Goal: Navigation & Orientation: Understand site structure

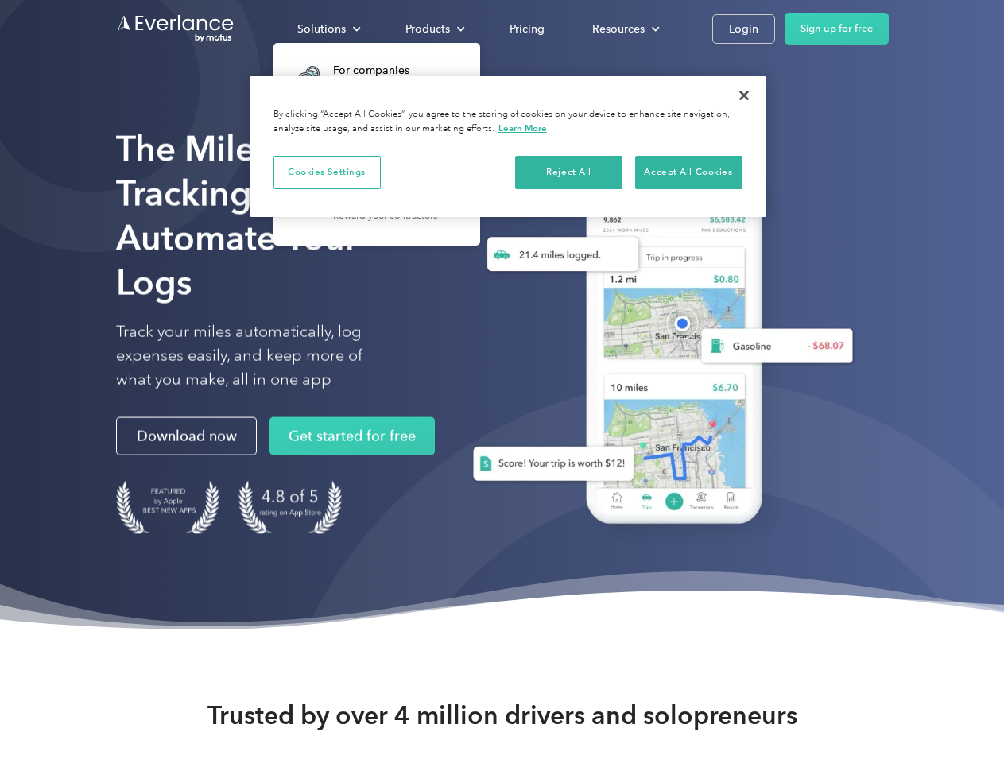
click at [328, 29] on div "Solutions" at bounding box center [321, 29] width 48 height 20
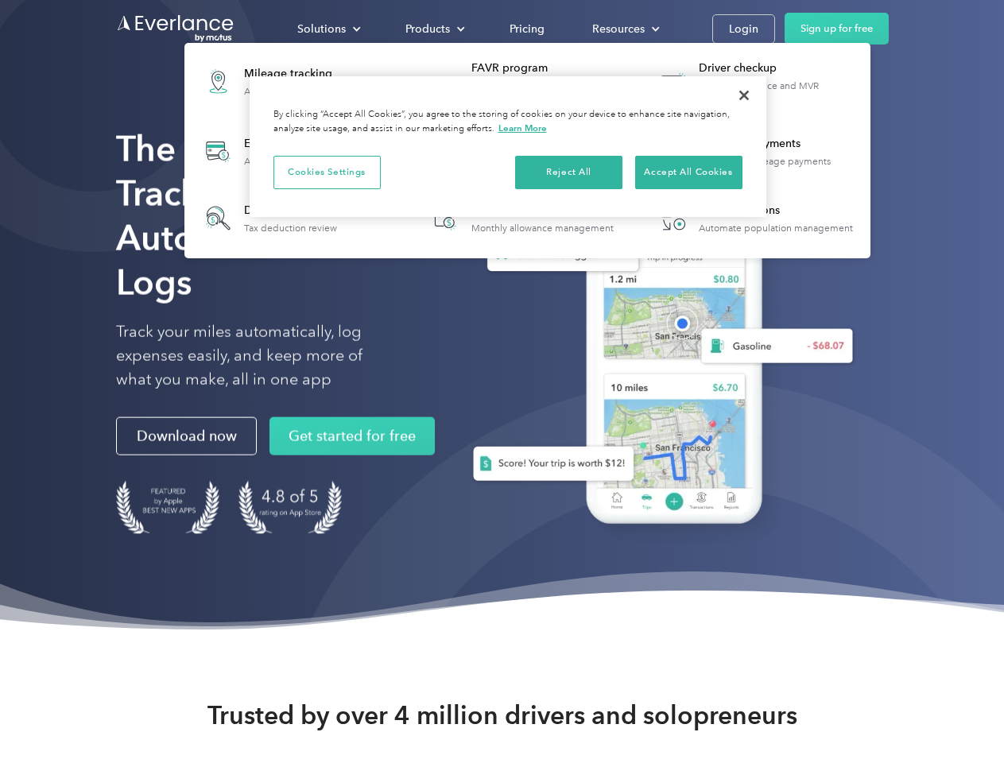
click at [433, 29] on div "Products" at bounding box center [427, 29] width 45 height 20
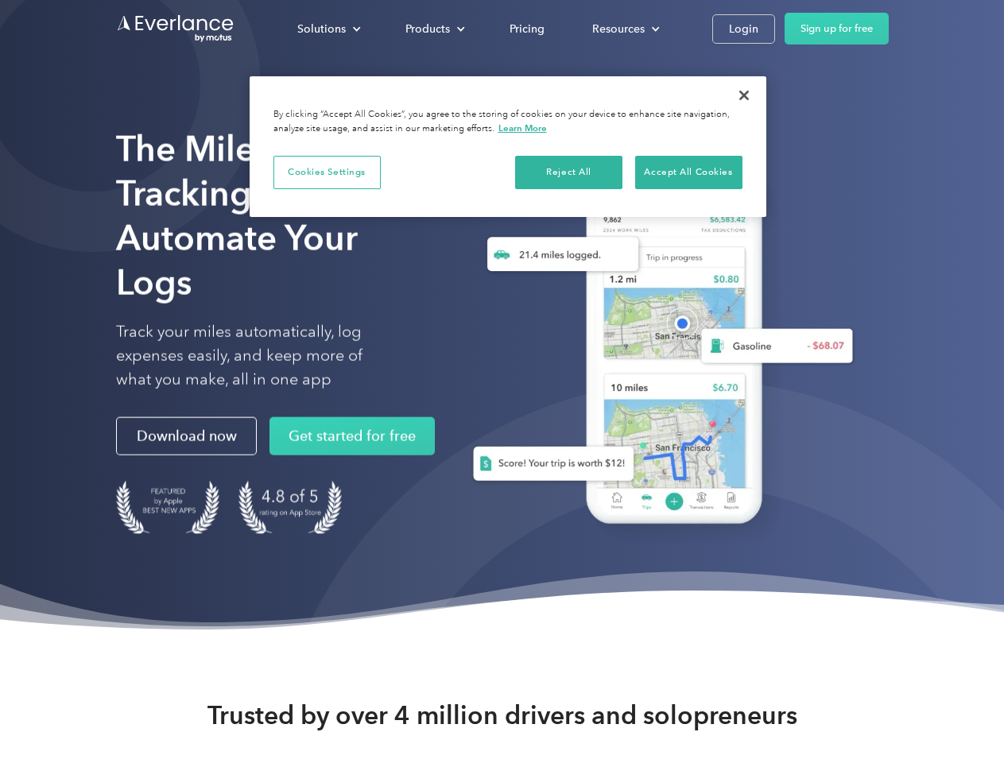
click at [624, 29] on div "Resources" at bounding box center [618, 29] width 52 height 20
click at [327, 172] on button "Cookies Settings" at bounding box center [326, 172] width 107 height 33
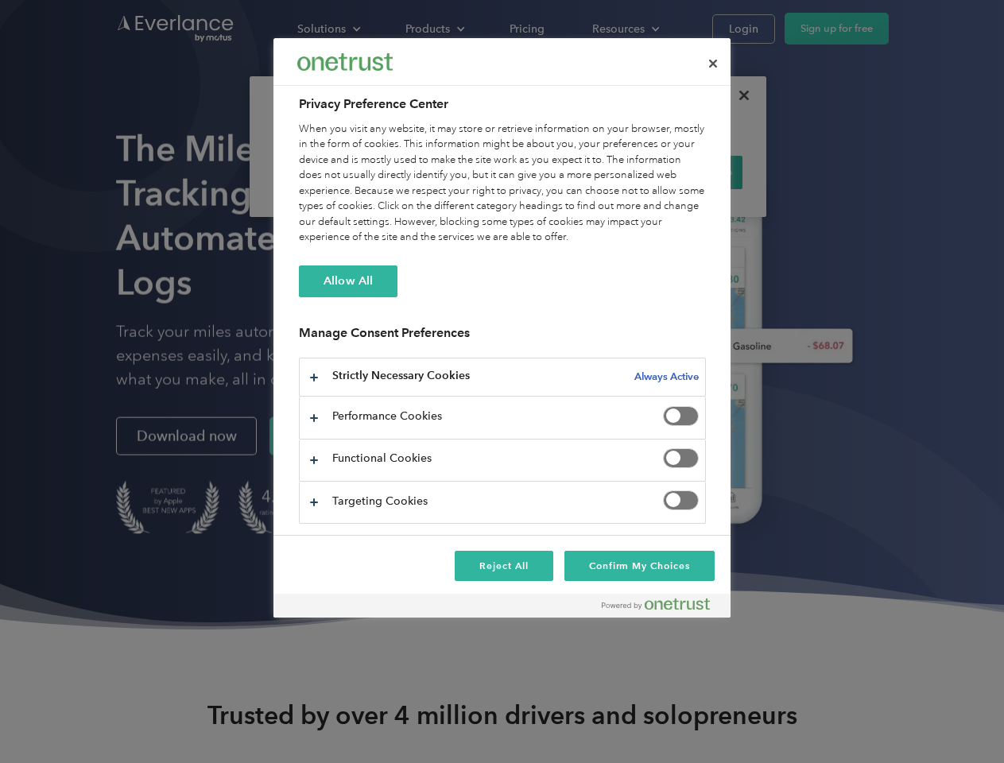
click at [569, 172] on div "When you visit any website, it may store or retrieve information on your browse…" at bounding box center [502, 184] width 407 height 124
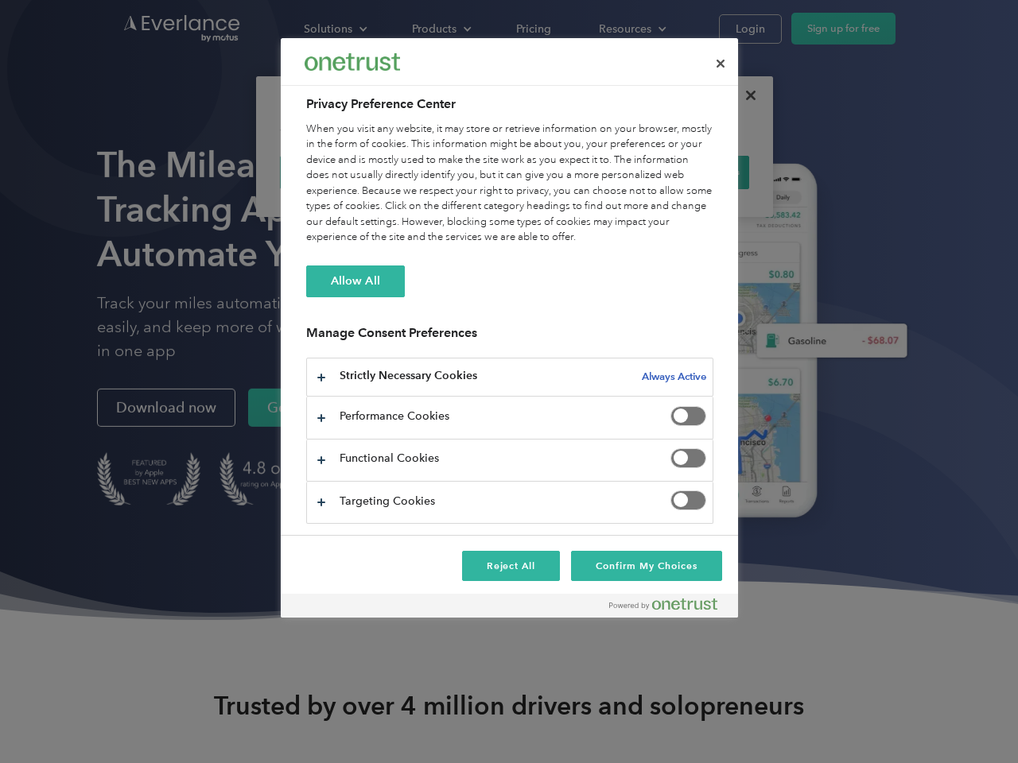
click at [688, 172] on div "When you visit any website, it may store or retrieve information on your browse…" at bounding box center [509, 184] width 407 height 124
click at [744, 95] on div at bounding box center [509, 381] width 1018 height 763
